Goal: Task Accomplishment & Management: Use online tool/utility

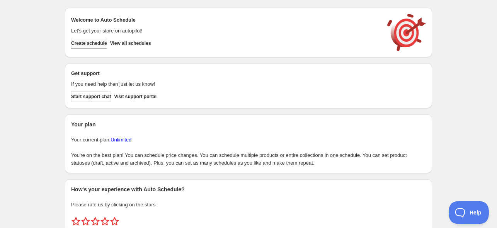
click at [97, 42] on span "Create schedule" at bounding box center [89, 43] width 36 height 6
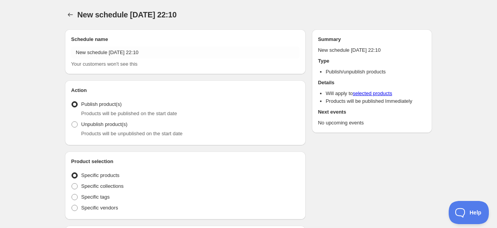
radio input "true"
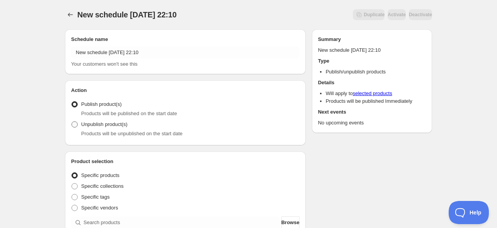
click at [105, 128] on span "Unpublish product(s)" at bounding box center [104, 125] width 46 height 8
click at [72, 122] on input "Unpublish product(s)" at bounding box center [72, 121] width 0 height 0
radio input "true"
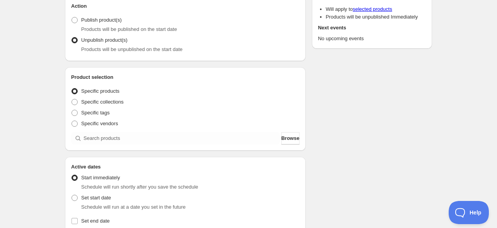
scroll to position [87, 0]
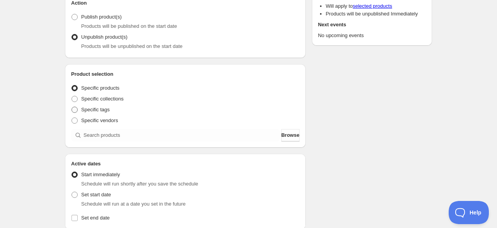
click at [102, 105] on label "Specific tags" at bounding box center [90, 109] width 39 height 11
click at [72, 107] on input "Specific tags" at bounding box center [72, 107] width 0 height 0
radio input "true"
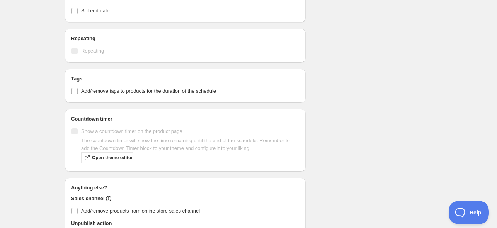
scroll to position [311, 0]
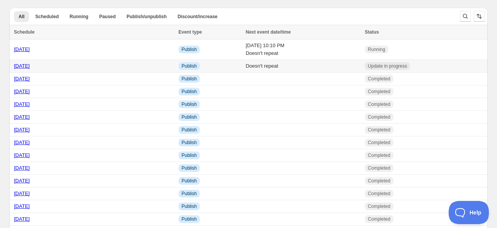
click at [26, 69] on link "[DATE]" at bounding box center [22, 66] width 16 height 6
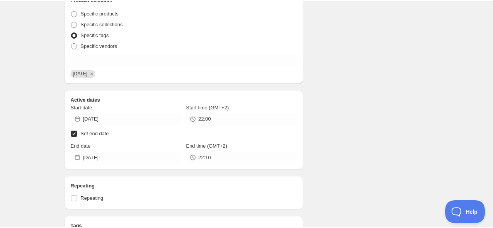
scroll to position [162, 0]
type input "23:30"
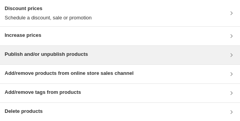
click at [68, 61] on div "Publish and/or unpublish products" at bounding box center [120, 55] width 240 height 19
